Goal: Information Seeking & Learning: Learn about a topic

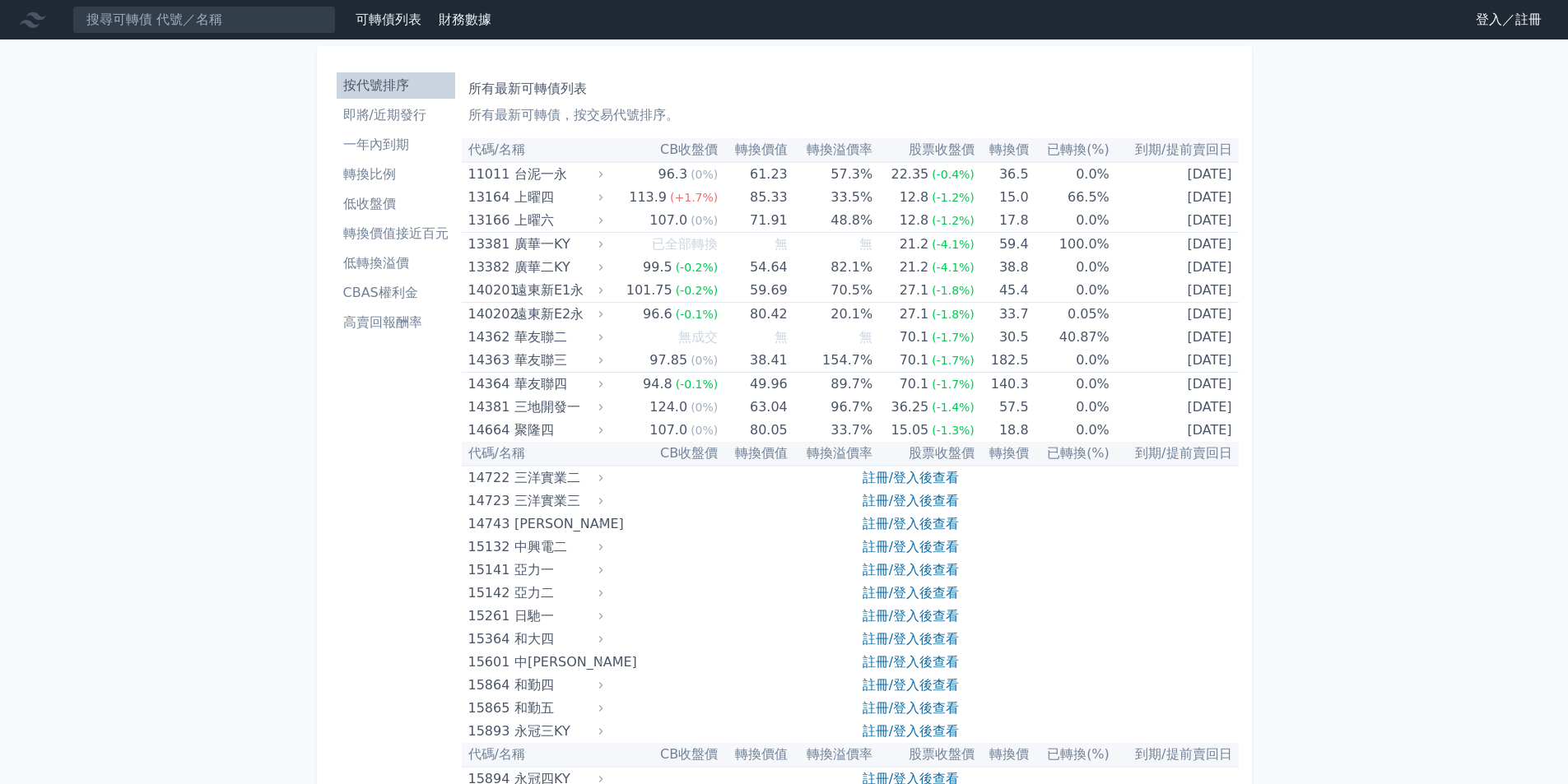
click at [901, 481] on link "註冊/登入後查看" at bounding box center [910, 477] width 97 height 15
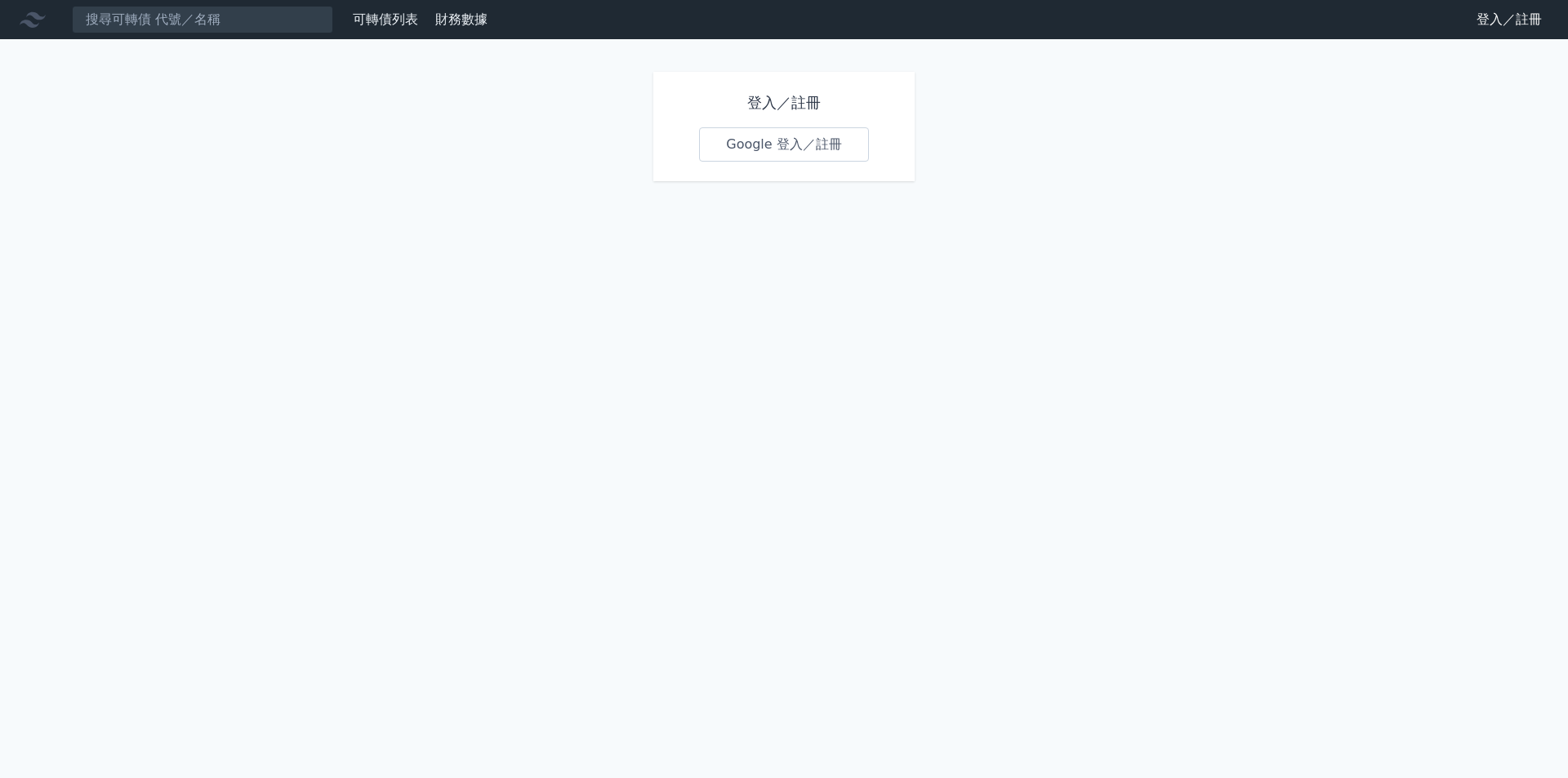
click at [788, 150] on link "Google 登入／註冊" at bounding box center [784, 144] width 170 height 34
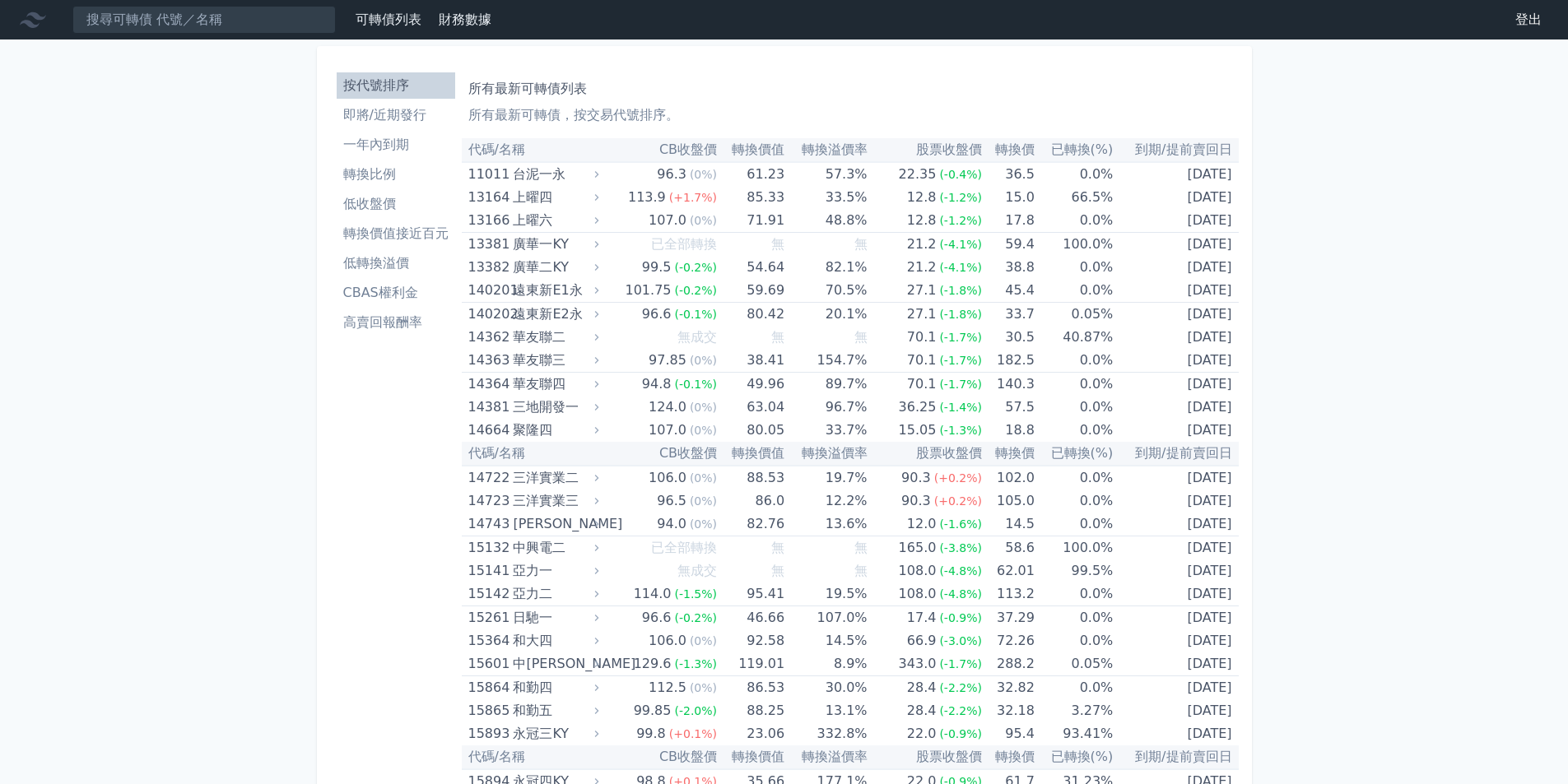
click at [407, 144] on li "一年內到期" at bounding box center [396, 144] width 119 height 20
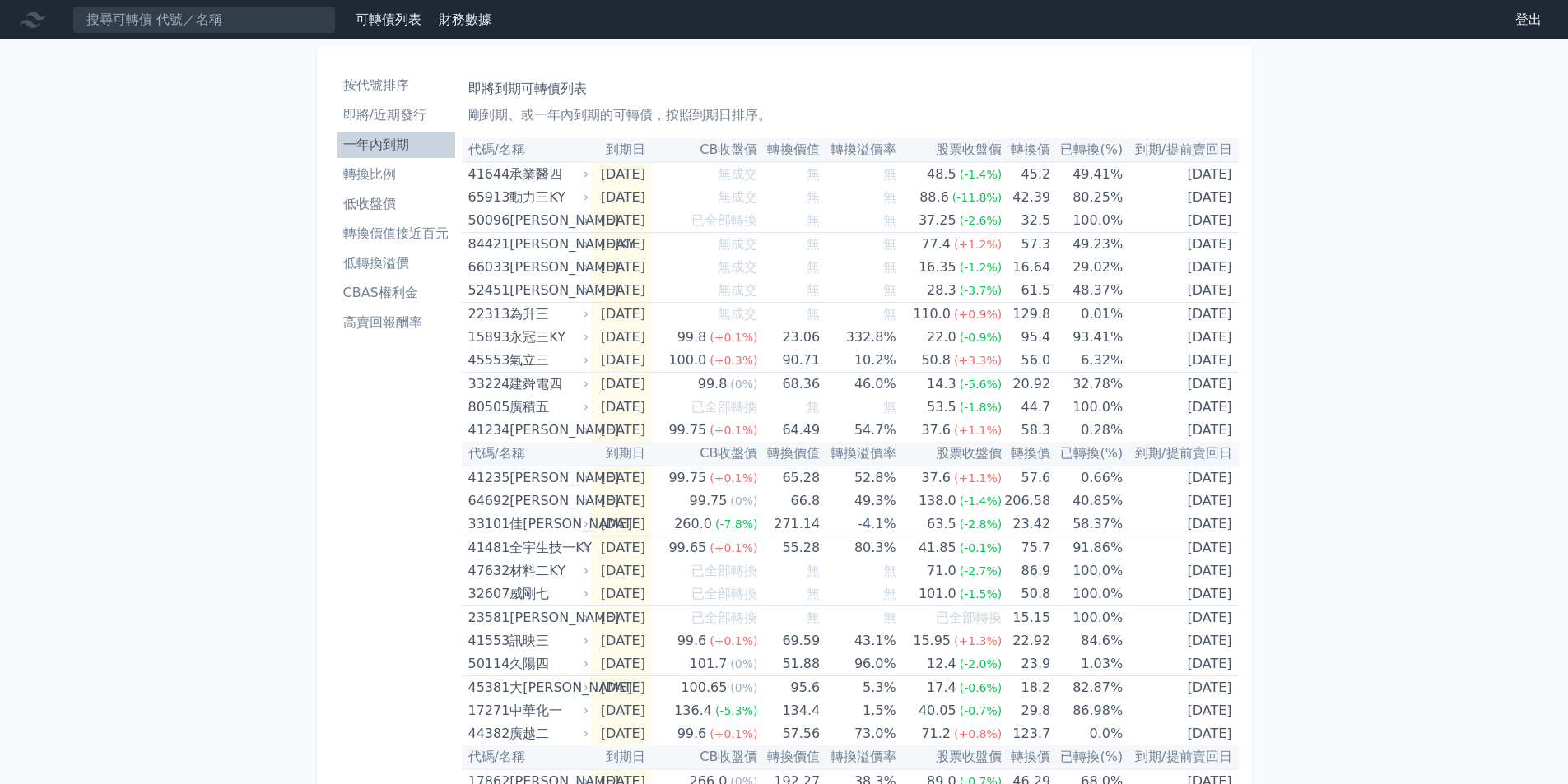
click at [390, 201] on li "低收盤價" at bounding box center [396, 204] width 119 height 20
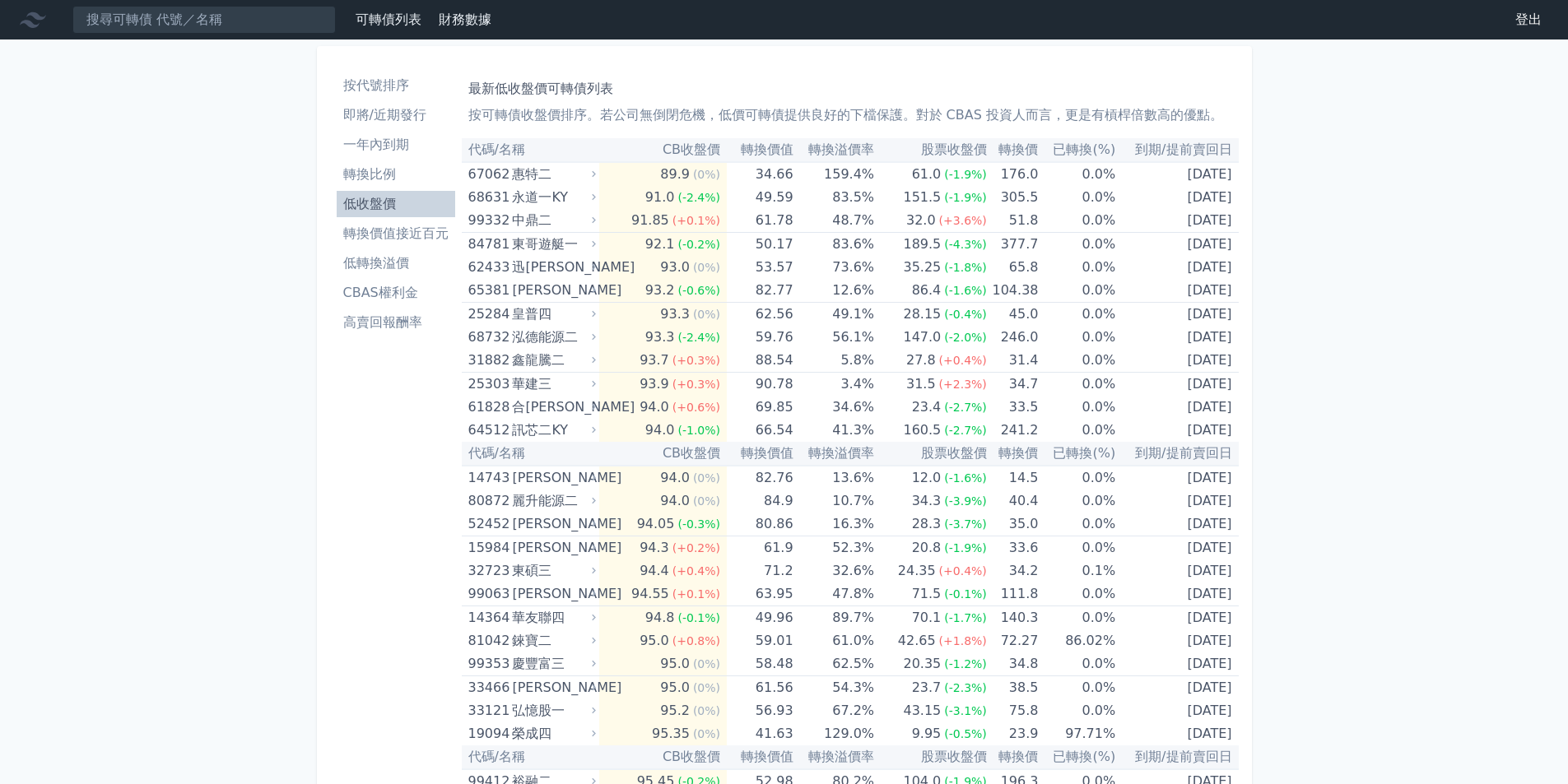
click at [388, 288] on li "CBAS權利金" at bounding box center [396, 293] width 119 height 20
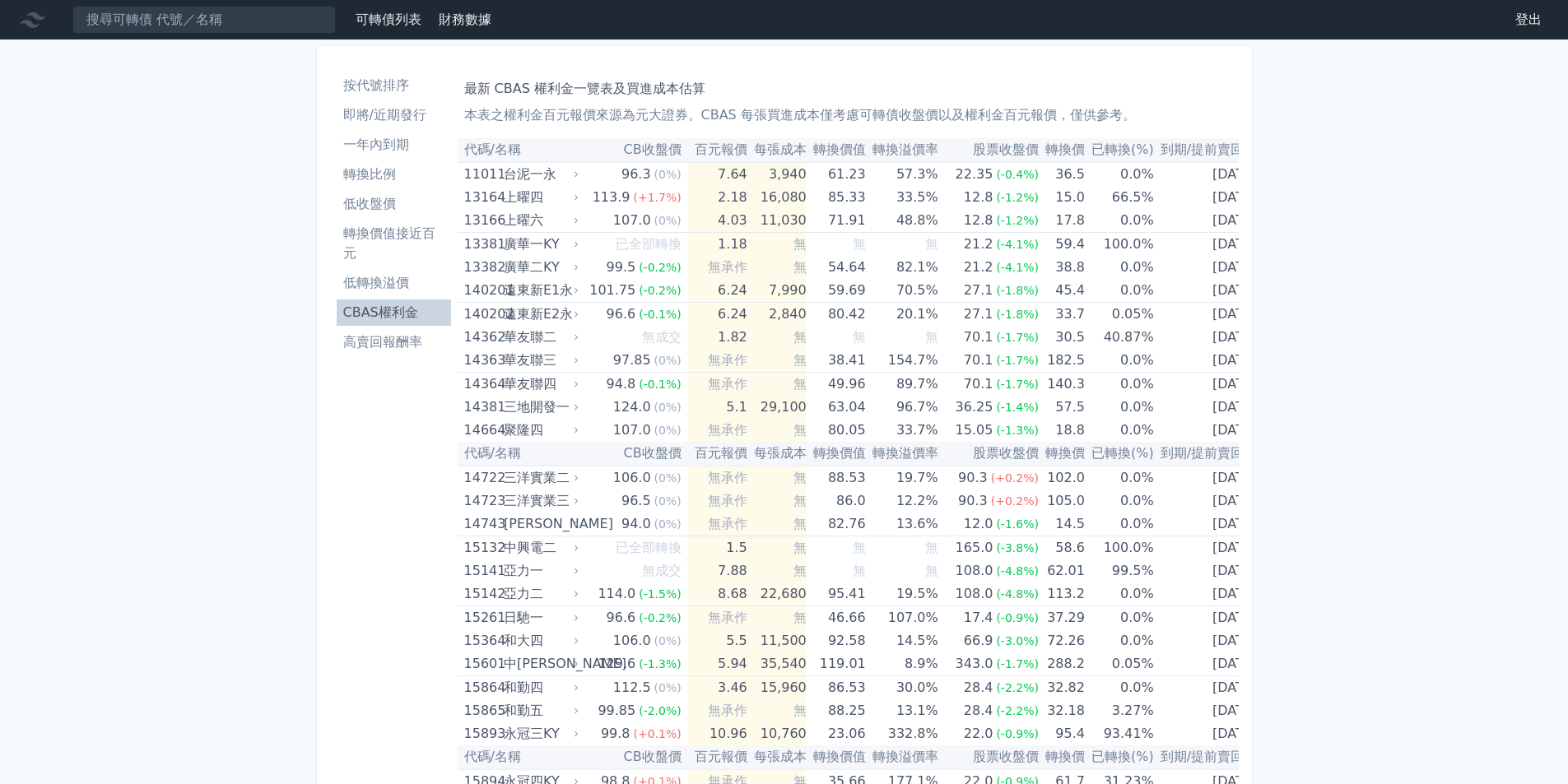
click at [404, 147] on li "一年內到期" at bounding box center [394, 144] width 115 height 20
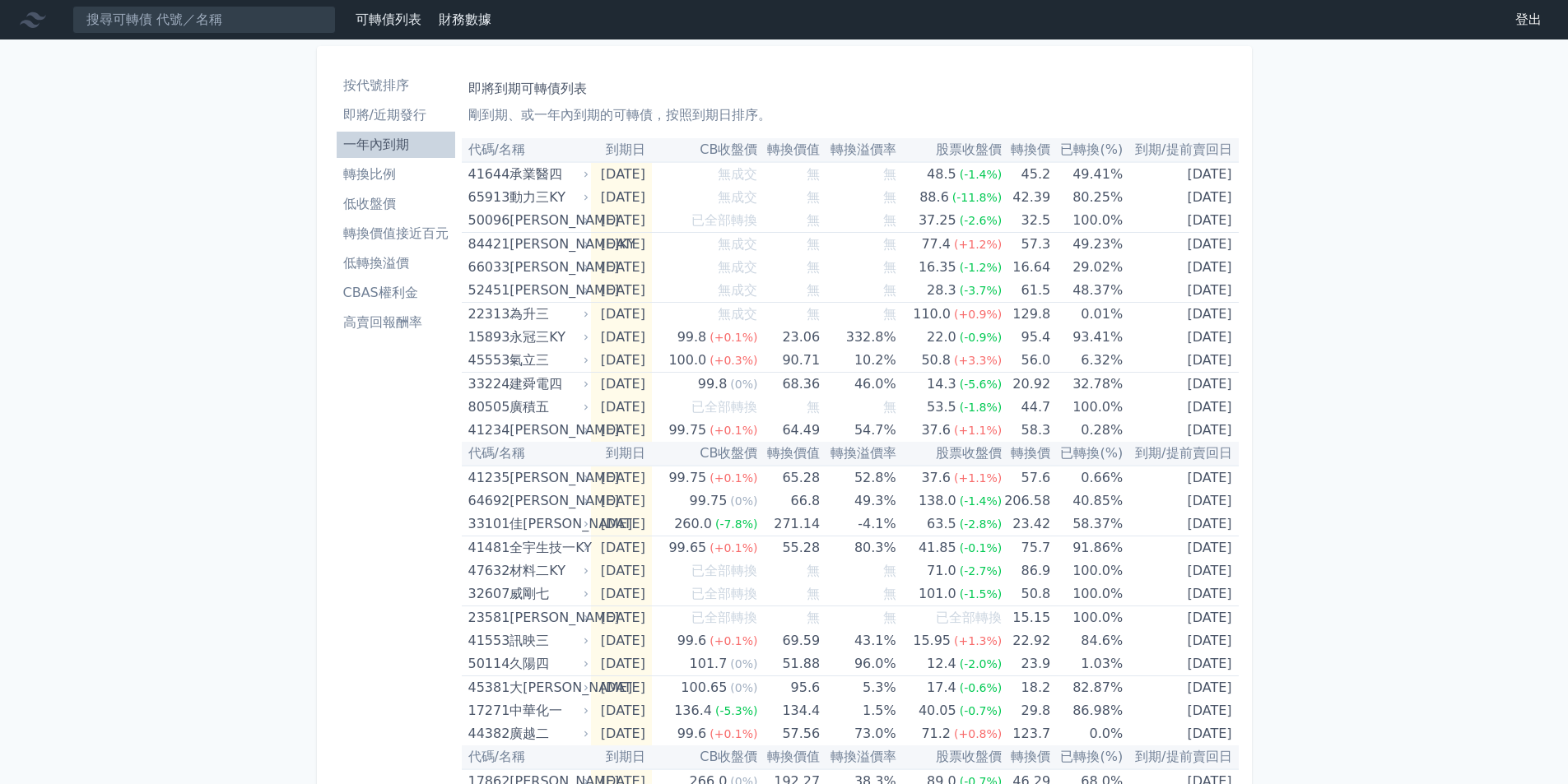
click at [627, 155] on th "到期日" at bounding box center [621, 150] width 61 height 24
click at [629, 147] on th "到期日" at bounding box center [621, 150] width 61 height 24
click at [725, 151] on th "CB收盤價" at bounding box center [705, 150] width 106 height 24
click at [387, 261] on li "低轉換溢價" at bounding box center [396, 263] width 119 height 20
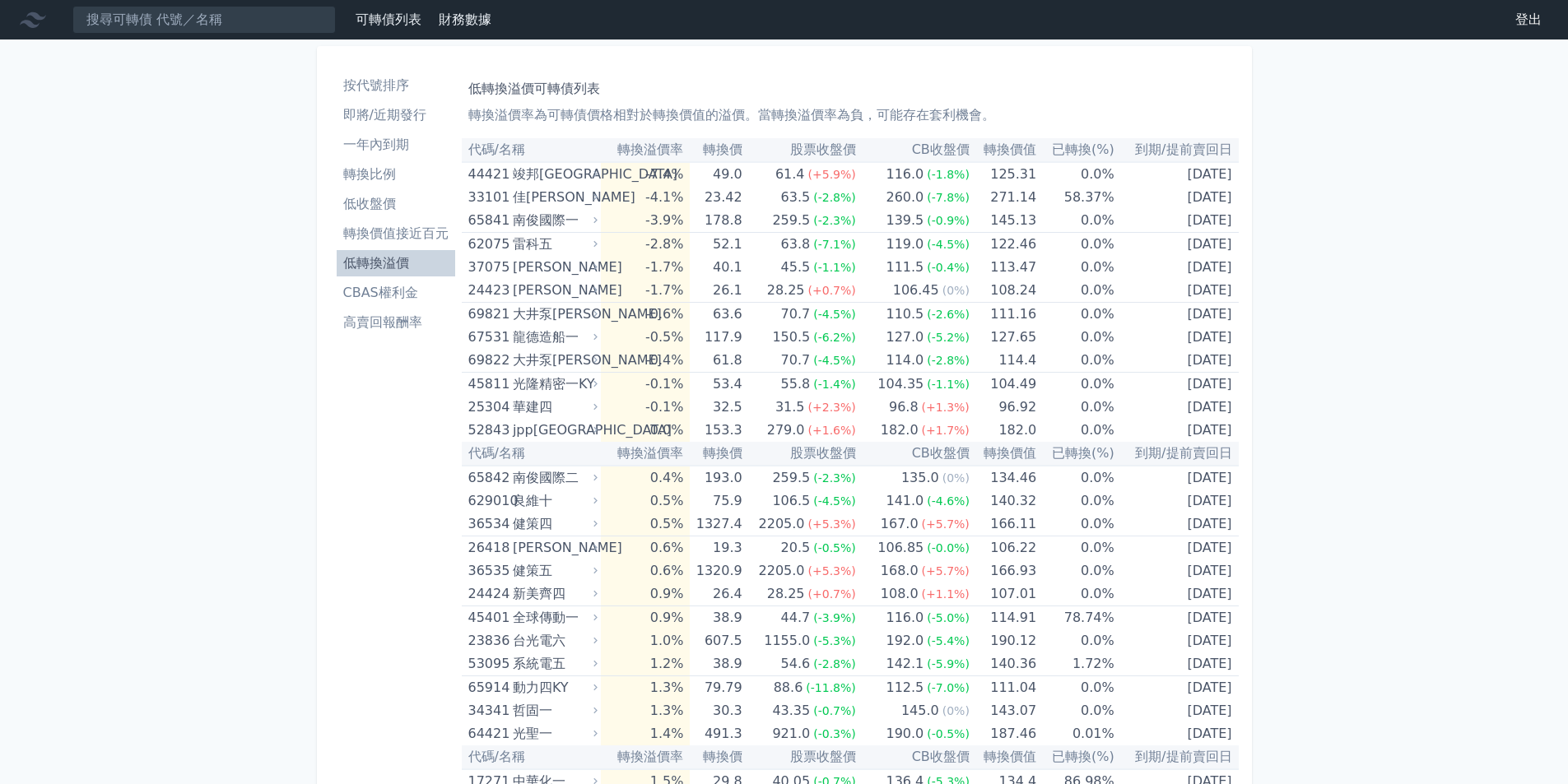
click at [387, 261] on li "低轉換溢價" at bounding box center [396, 263] width 119 height 20
click at [410, 170] on li "轉換比例" at bounding box center [396, 174] width 119 height 20
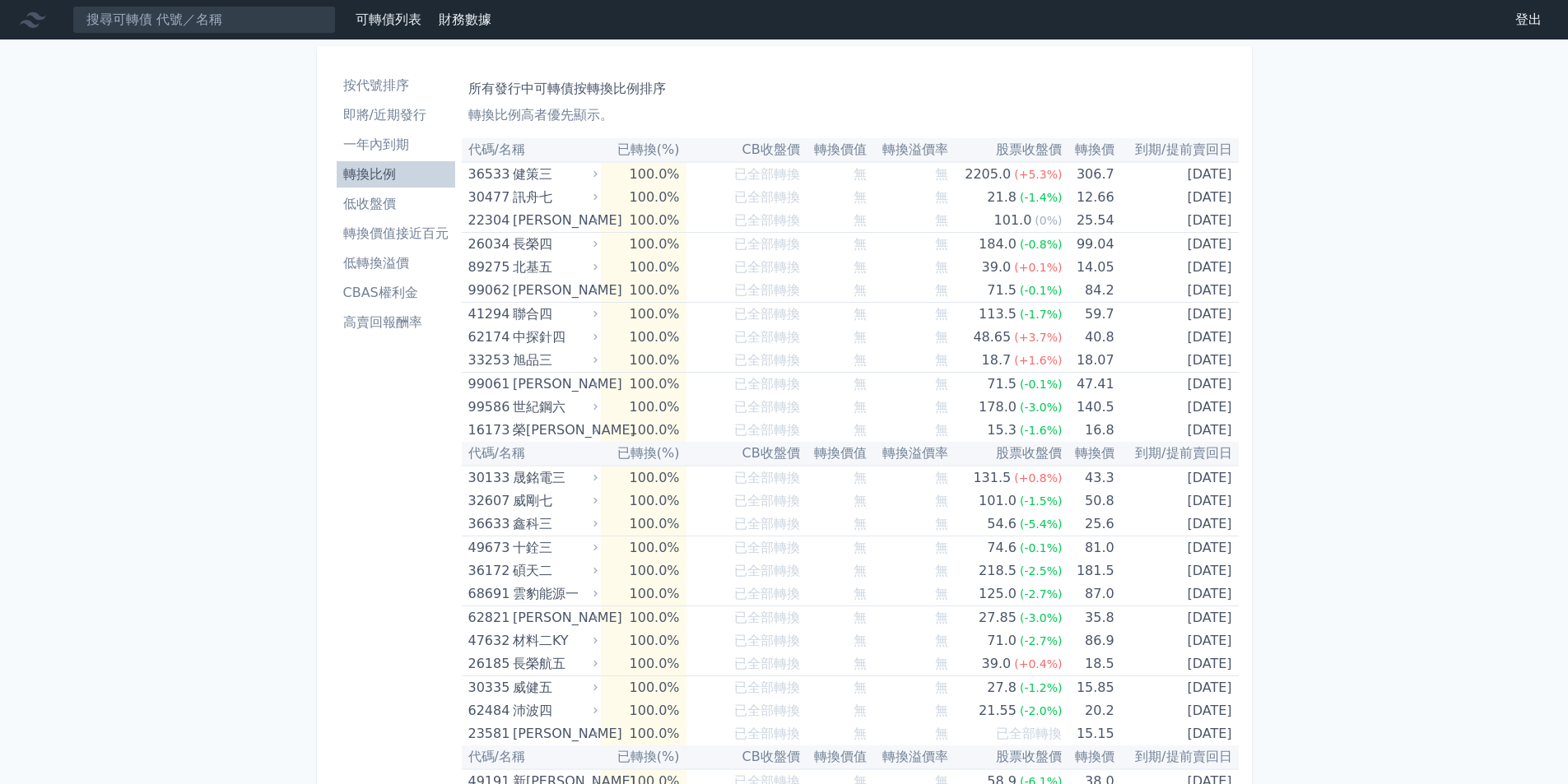
click at [635, 145] on th "已轉換(%)" at bounding box center [643, 150] width 86 height 24
click at [399, 290] on li "CBAS權利金" at bounding box center [396, 293] width 119 height 20
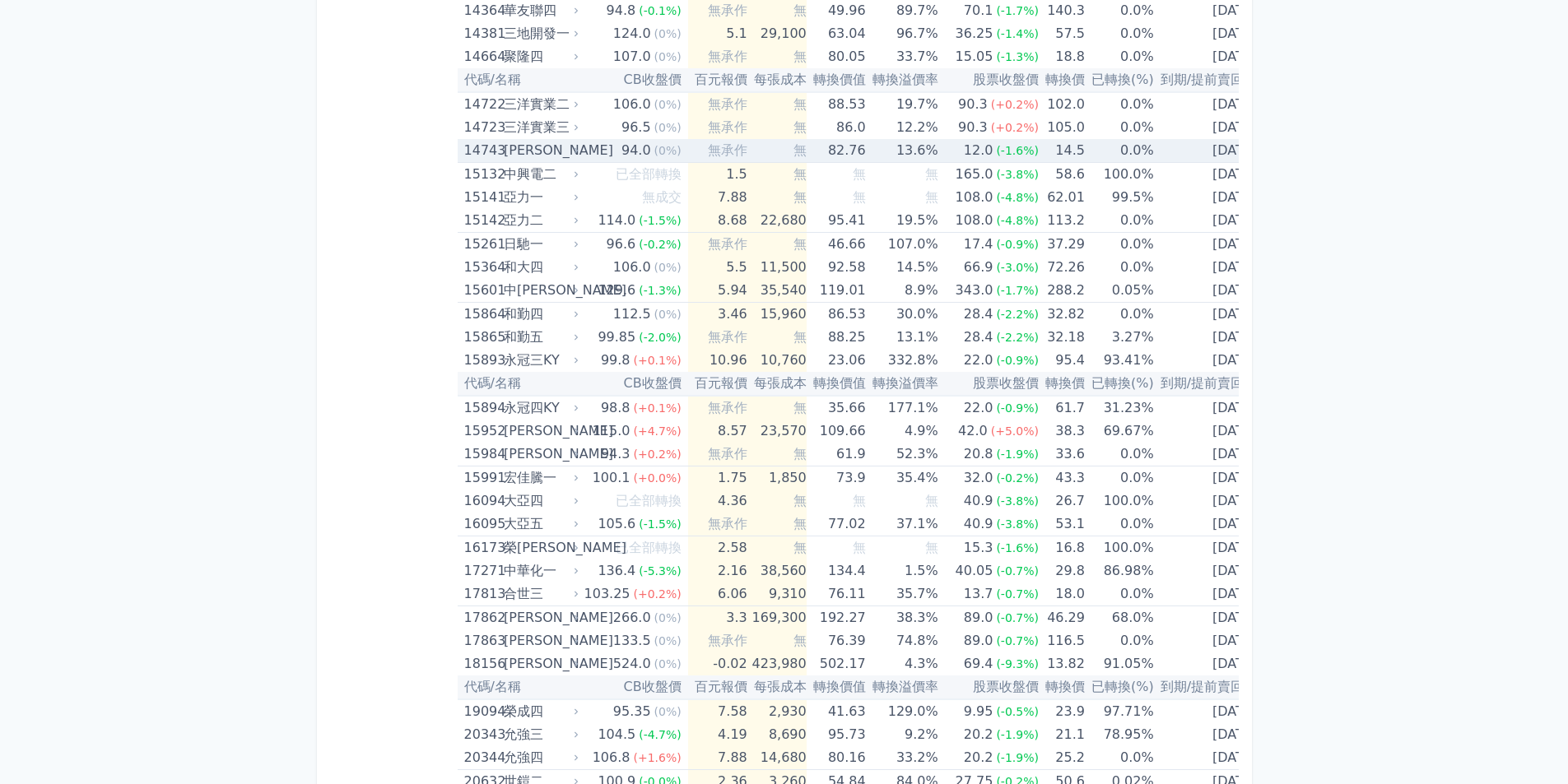
scroll to position [411, 0]
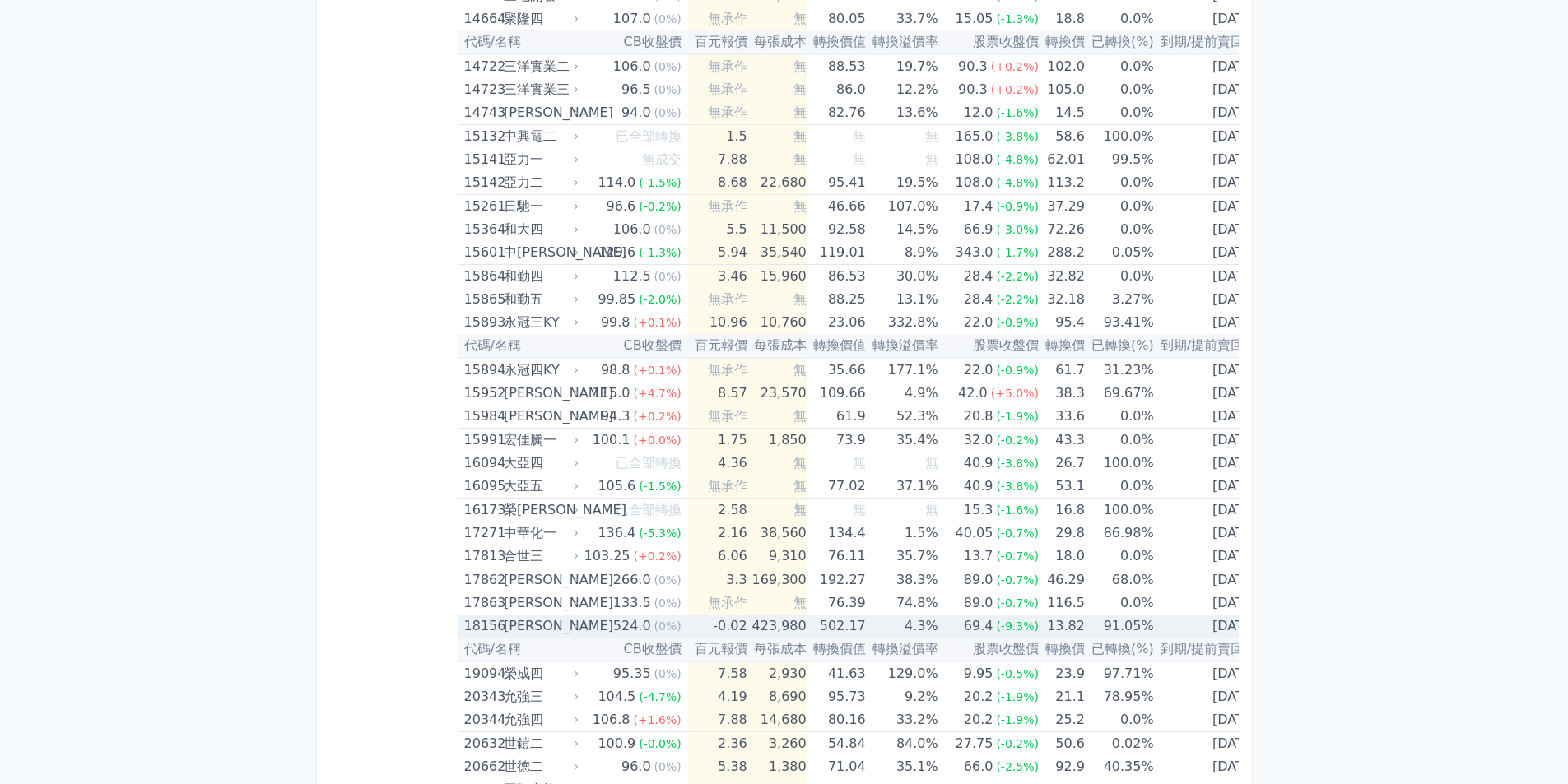
click at [531, 621] on div "[PERSON_NAME]" at bounding box center [539, 626] width 72 height 23
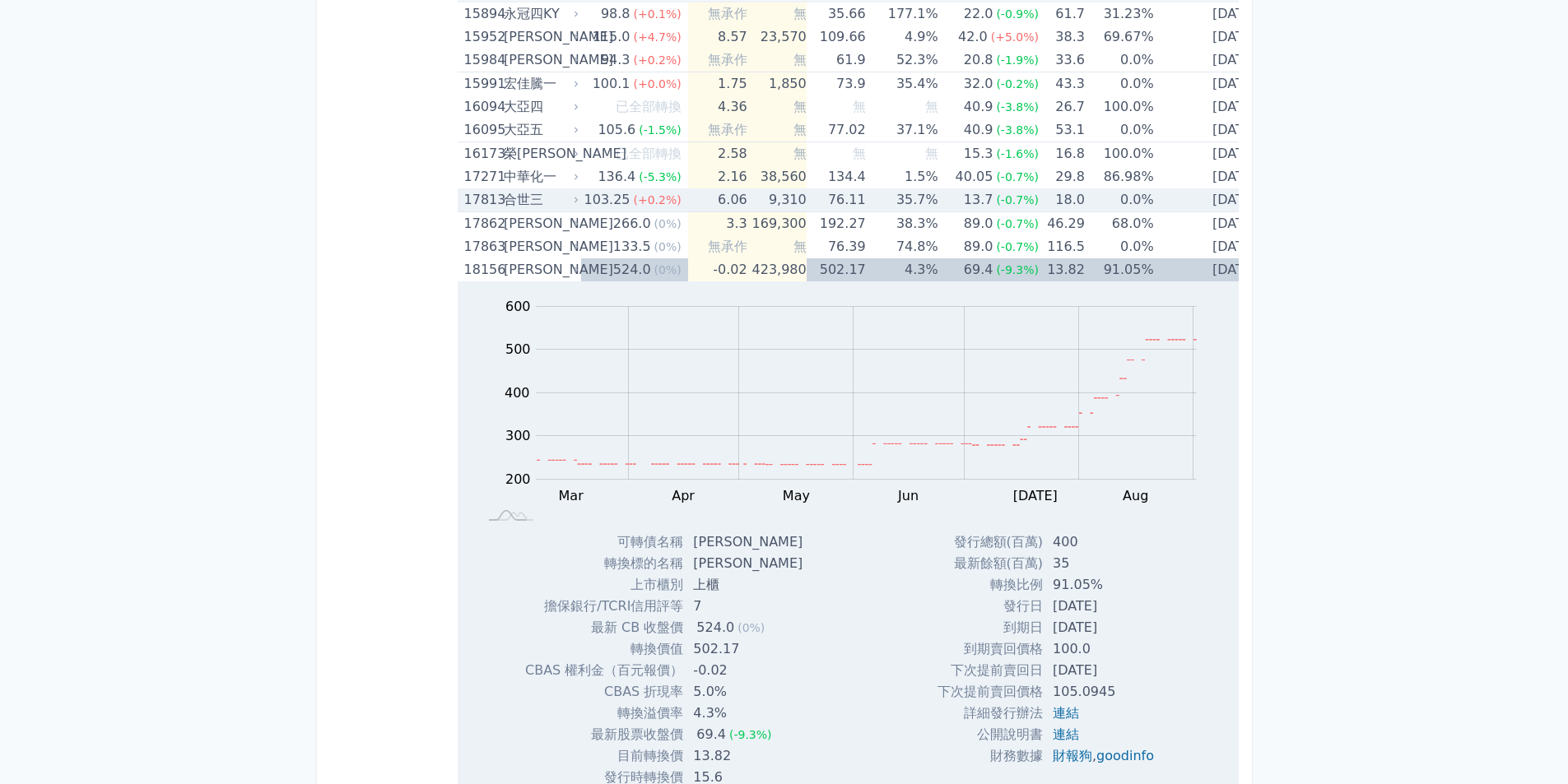
scroll to position [741, 0]
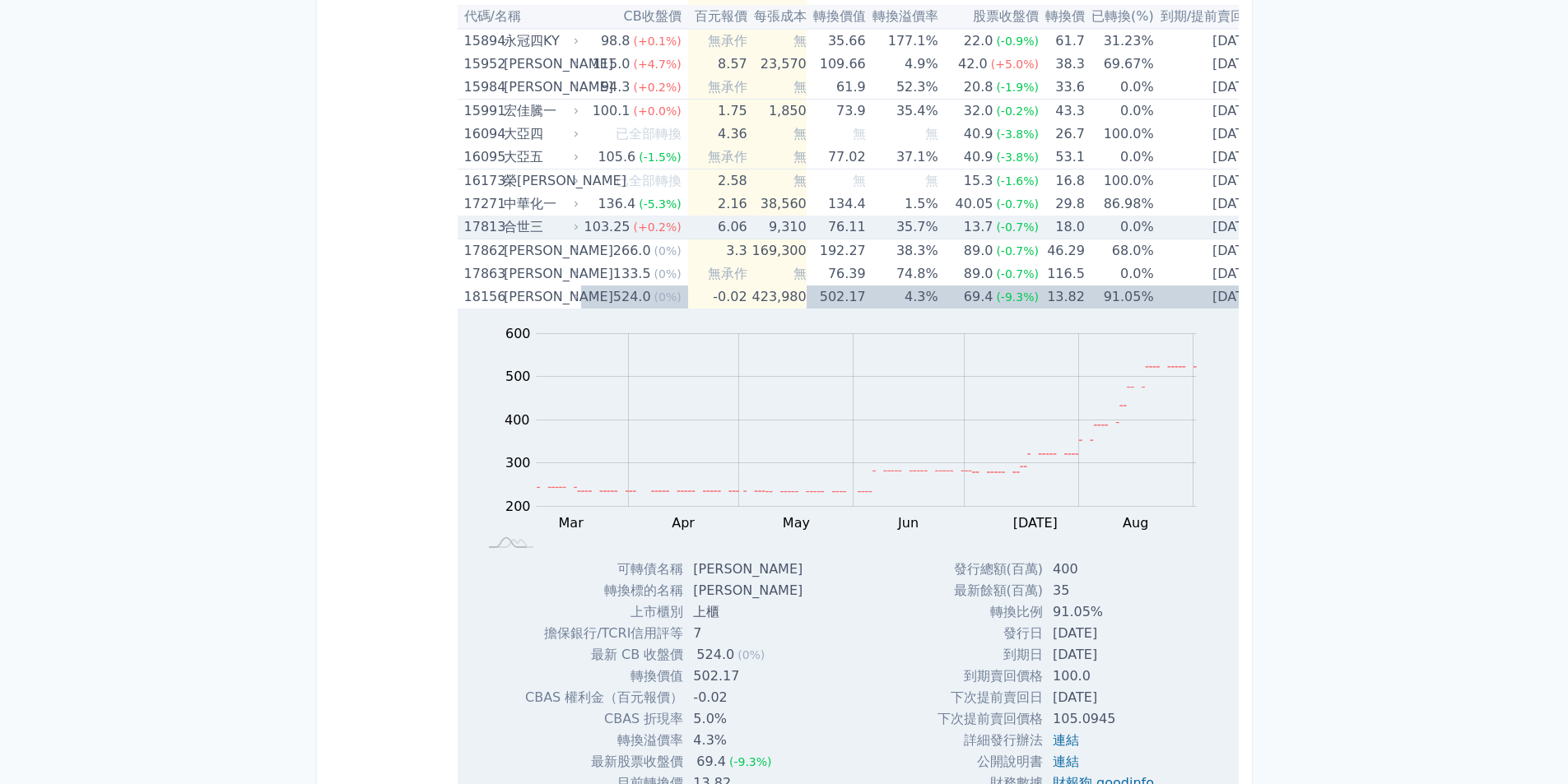
click at [581, 225] on icon at bounding box center [576, 227] width 10 height 10
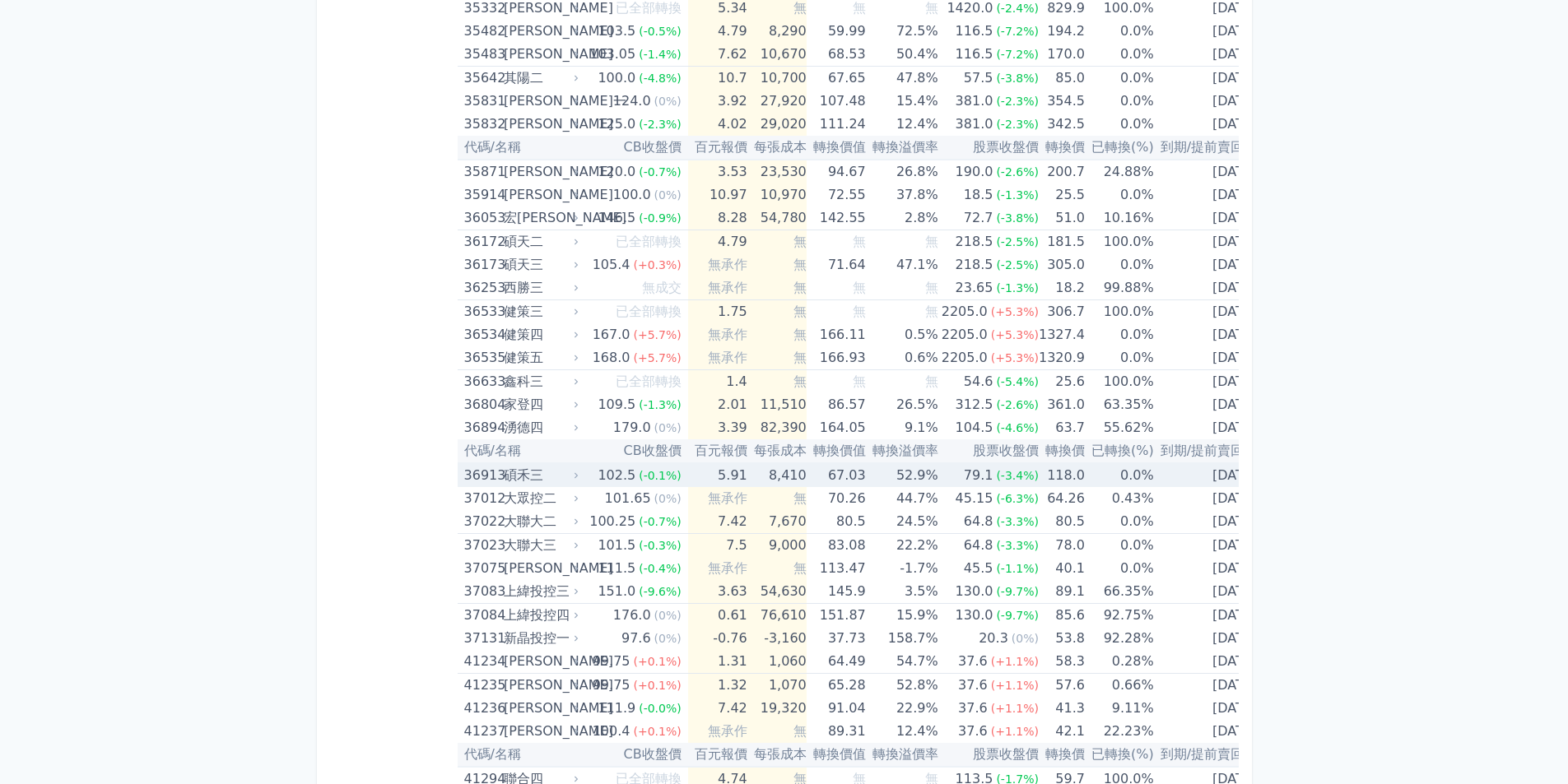
scroll to position [5102, 0]
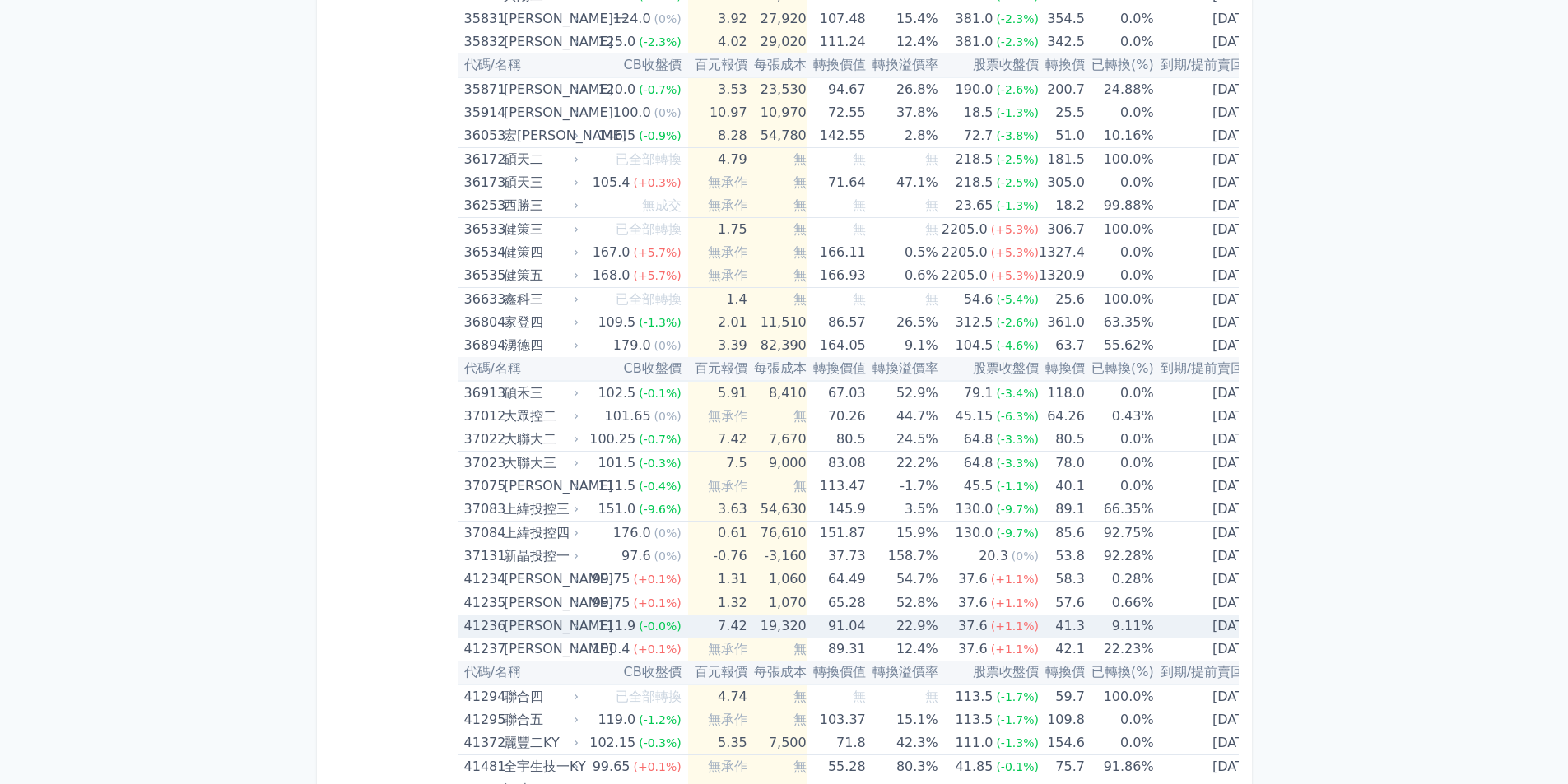
click at [596, 622] on div "111.9" at bounding box center [616, 626] width 44 height 23
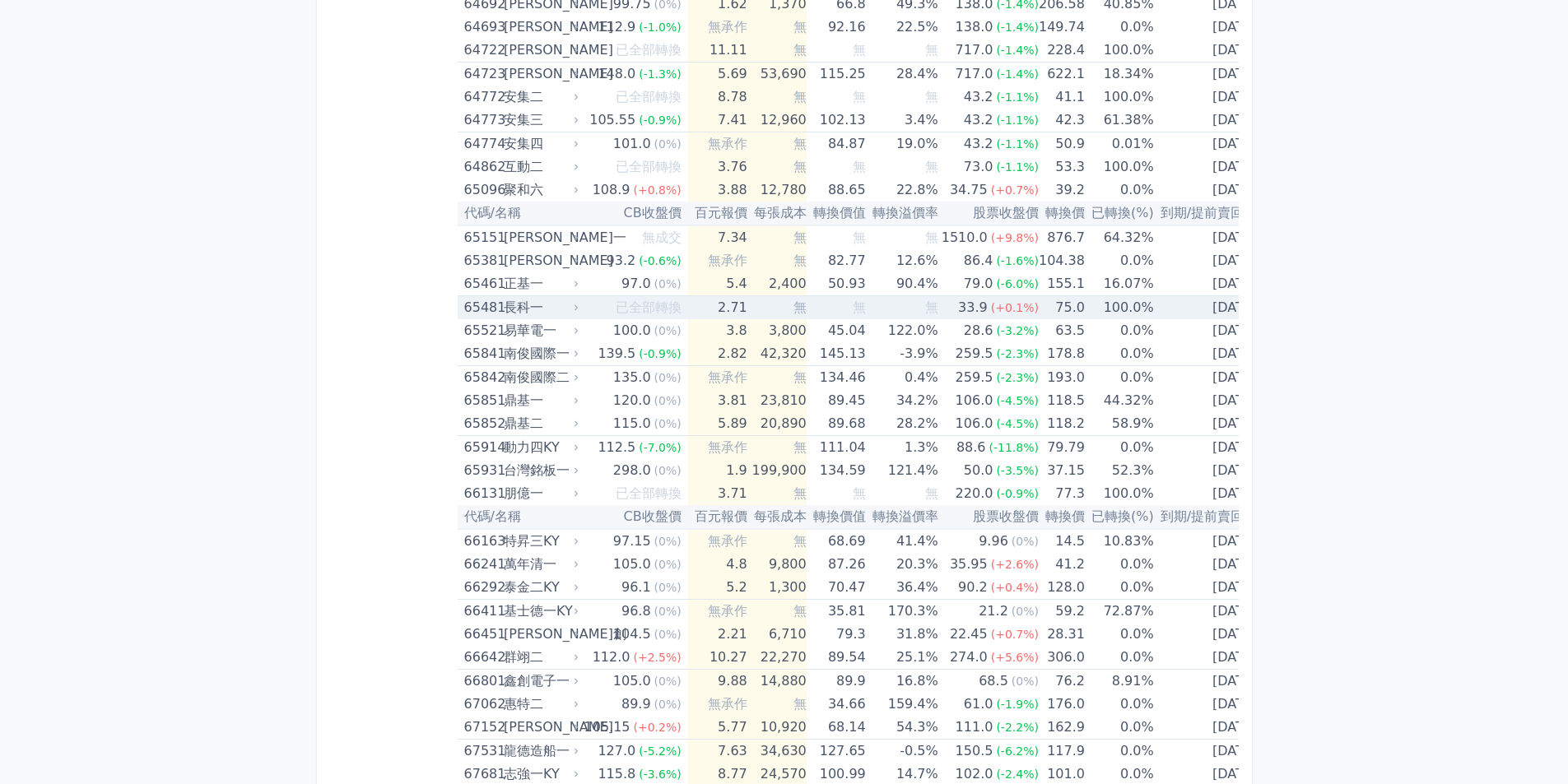
scroll to position [9135, 0]
